Goal: Find specific page/section: Find specific page/section

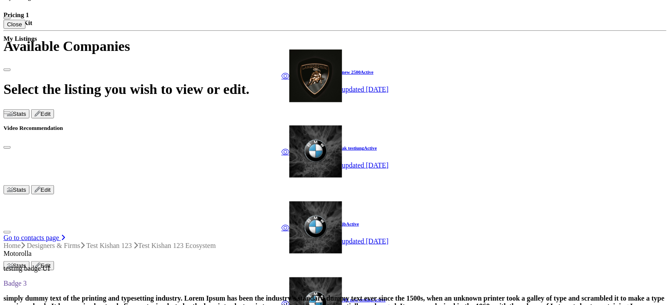
scroll to position [307, 0]
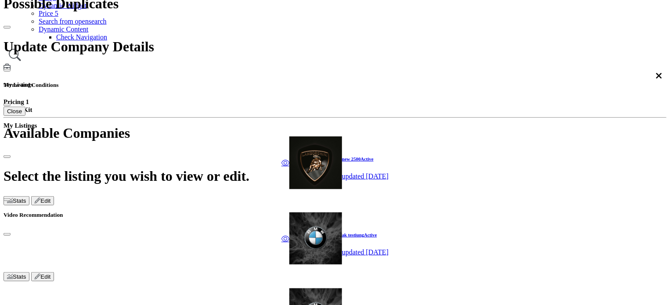
scroll to position [219, 0]
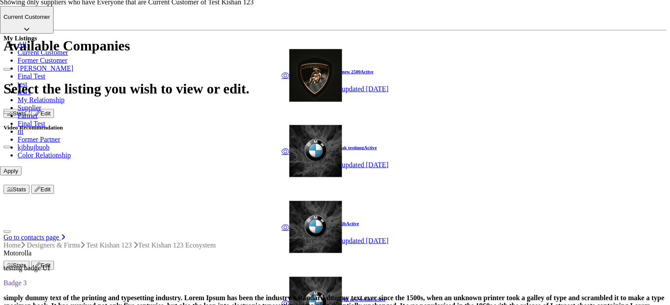
scroll to position [307, 0]
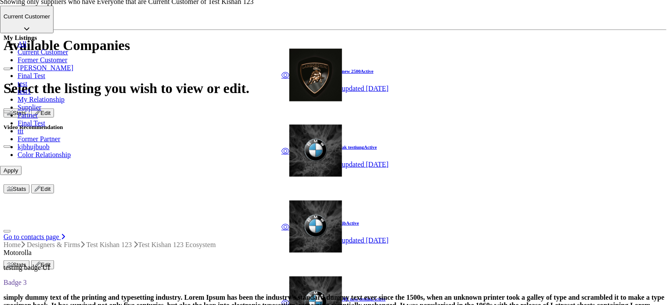
click at [50, 20] on p "Current Customer" at bounding box center [27, 16] width 47 height 7
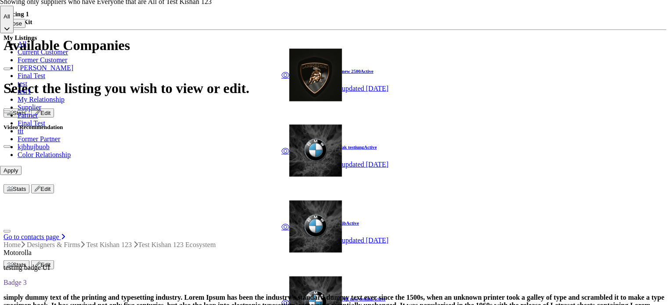
click at [22, 175] on button "Apply" at bounding box center [11, 170] width 22 height 9
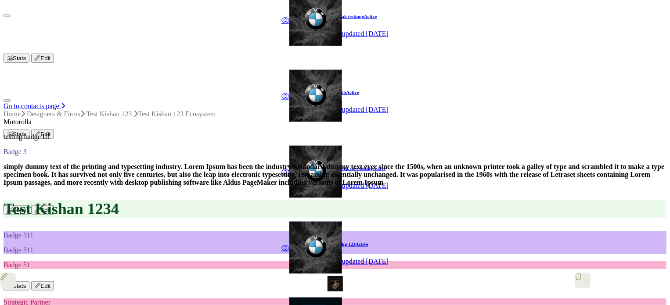
scroll to position [439, 0]
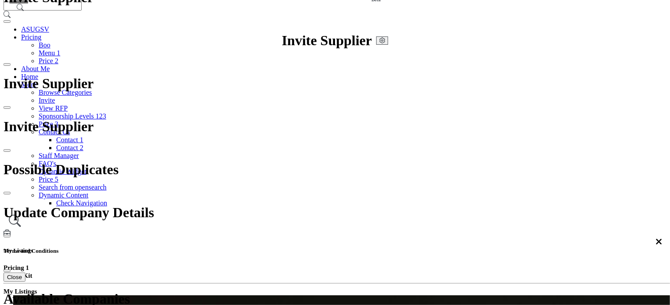
scroll to position [44, 0]
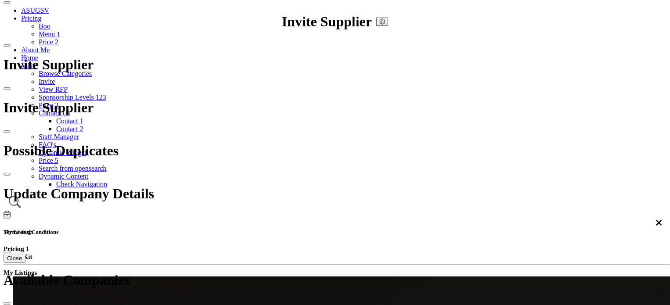
scroll to position [88, 0]
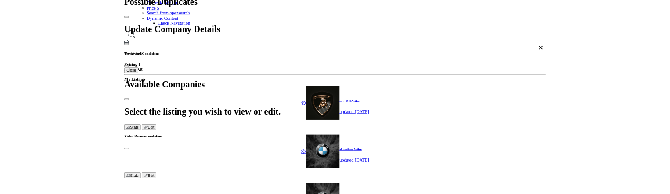
scroll to position [208, 0]
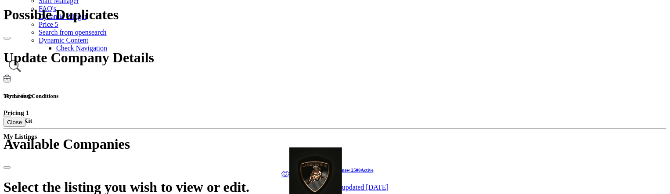
scroll to position [296, 0]
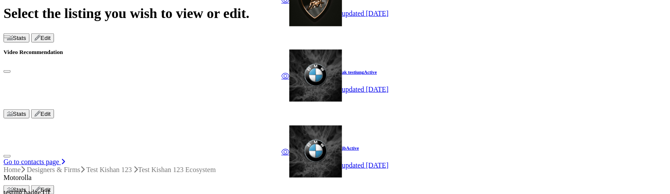
scroll to position [340, 0]
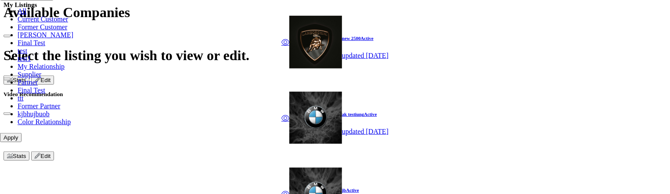
scroll to position [384, 0]
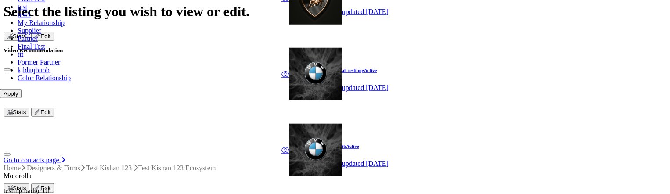
click at [22, 98] on button "Apply" at bounding box center [11, 93] width 22 height 9
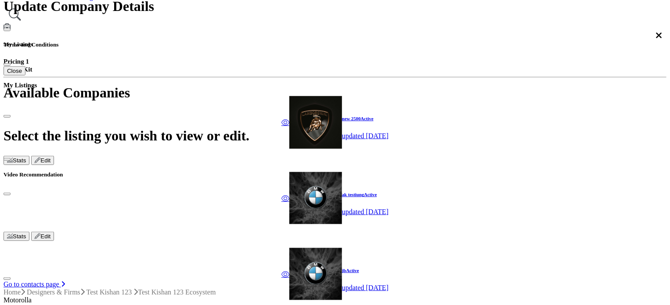
scroll to position [263, 0]
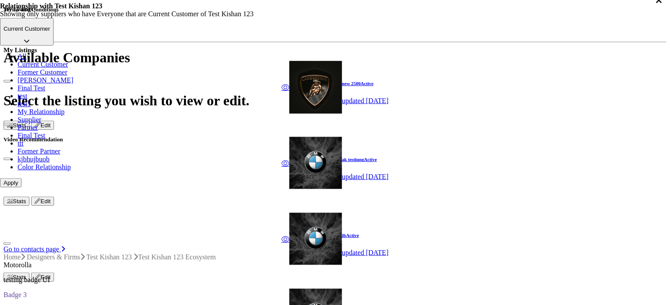
scroll to position [351, 0]
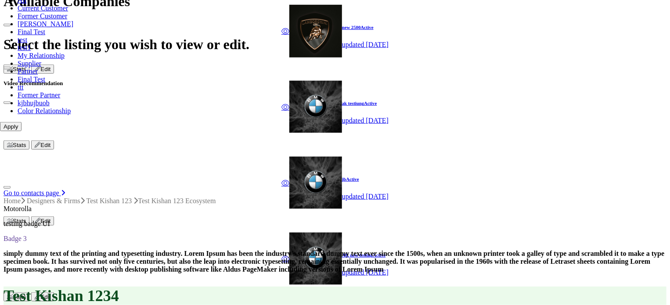
click at [22, 131] on button "Apply" at bounding box center [11, 126] width 22 height 9
